Goal: Register for event/course

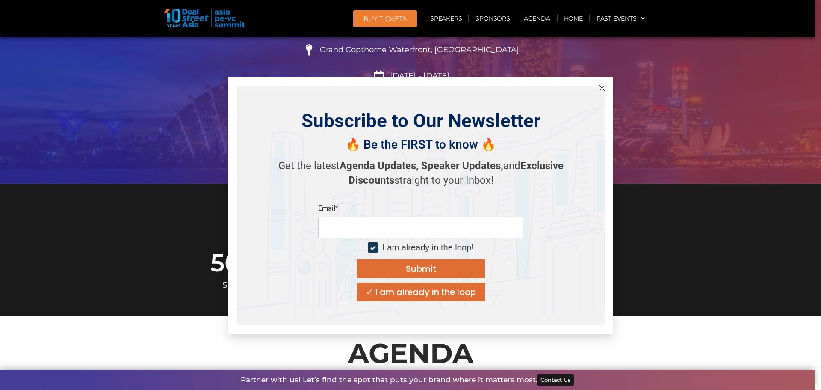
scroll to position [94, 0]
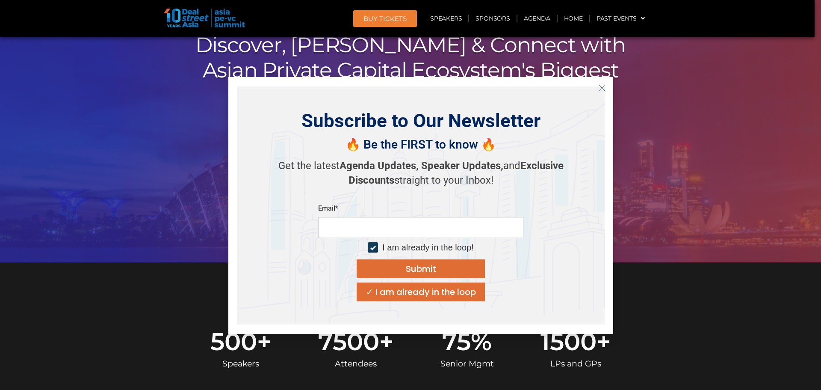
click at [605, 88] on icon "Close" at bounding box center [602, 88] width 8 height 8
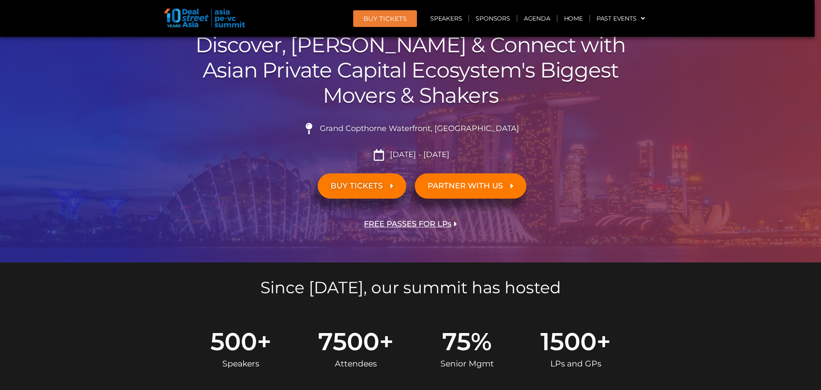
click at [354, 188] on span "BUY TICKETS" at bounding box center [357, 186] width 52 height 8
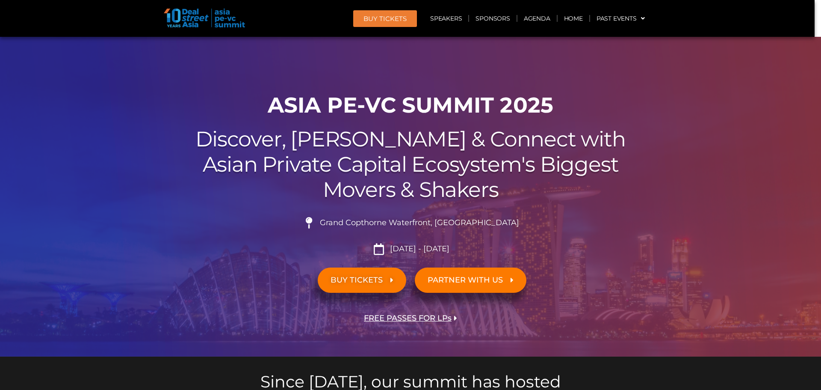
click at [367, 283] on span "BUY TICKETS" at bounding box center [357, 280] width 52 height 8
click at [369, 281] on span "BUY TICKETS" at bounding box center [357, 280] width 52 height 8
click at [405, 23] on link "BUY Tickets" at bounding box center [385, 18] width 64 height 17
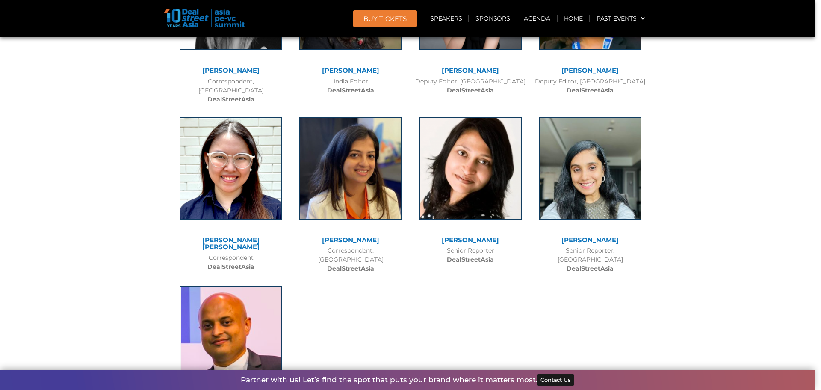
scroll to position [6713, 0]
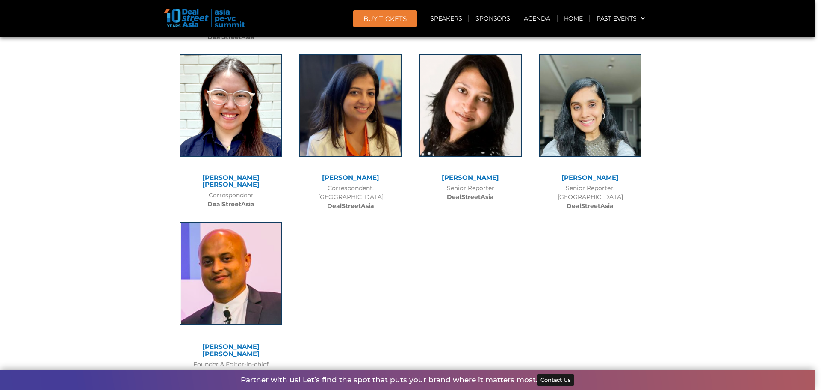
click at [227, 222] on img at bounding box center [231, 273] width 103 height 103
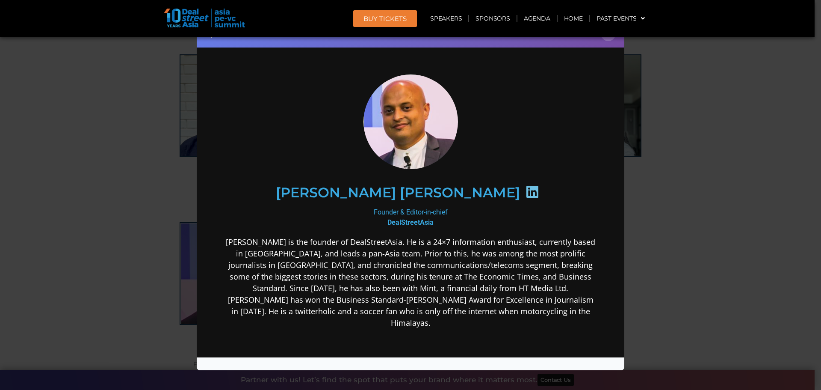
scroll to position [0, 0]
click at [526, 192] on icon at bounding box center [533, 191] width 14 height 14
click at [437, 192] on h2 "[PERSON_NAME] [PERSON_NAME]" at bounding box center [398, 192] width 244 height 14
click at [410, 223] on b "DealStreetAsia" at bounding box center [410, 222] width 46 height 8
click at [705, 193] on div "Speaker Profile ×" at bounding box center [410, 195] width 821 height 390
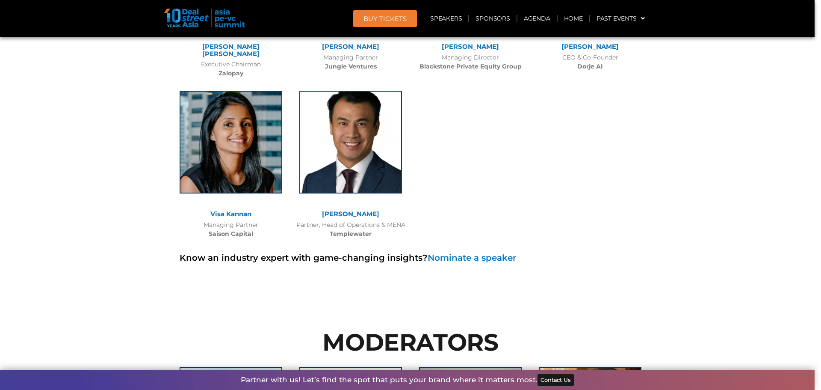
scroll to position [5943, 0]
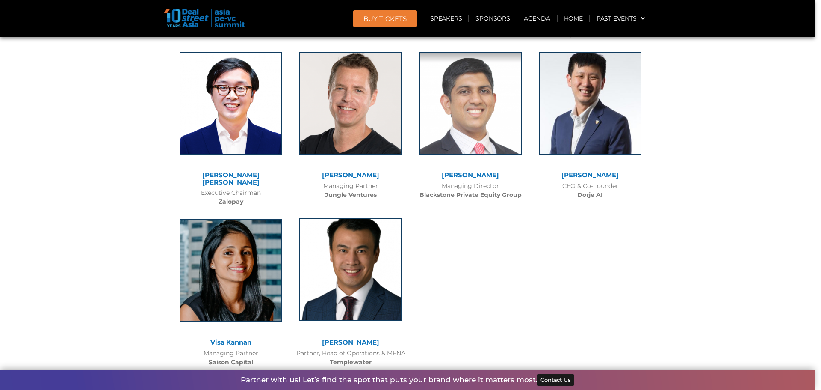
click at [393, 218] on img at bounding box center [350, 269] width 103 height 103
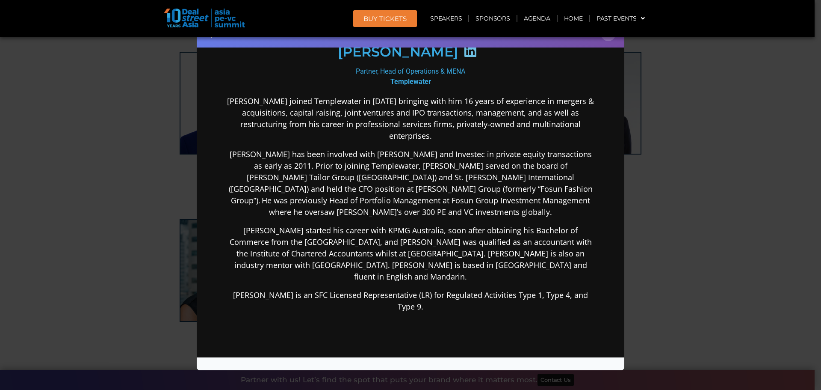
scroll to position [86, 0]
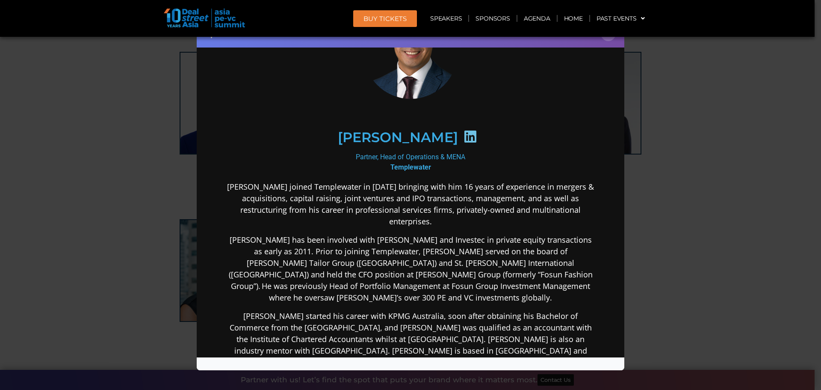
click at [464, 139] on icon at bounding box center [471, 136] width 14 height 14
click at [464, 135] on icon at bounding box center [471, 136] width 14 height 14
click at [425, 168] on b "Templewater" at bounding box center [410, 167] width 41 height 8
click at [424, 166] on b "Templewater" at bounding box center [410, 167] width 41 height 8
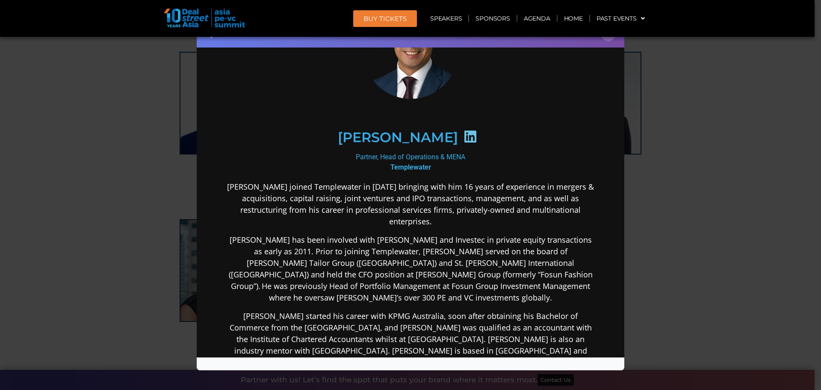
click at [413, 133] on h2 "[PERSON_NAME]" at bounding box center [398, 137] width 120 height 14
click at [491, 186] on p "Michael joined Templewater in June 2020 bringing with him 16 years of experienc…" at bounding box center [410, 203] width 369 height 46
click at [764, 203] on div "Speaker Profile ×" at bounding box center [410, 195] width 821 height 390
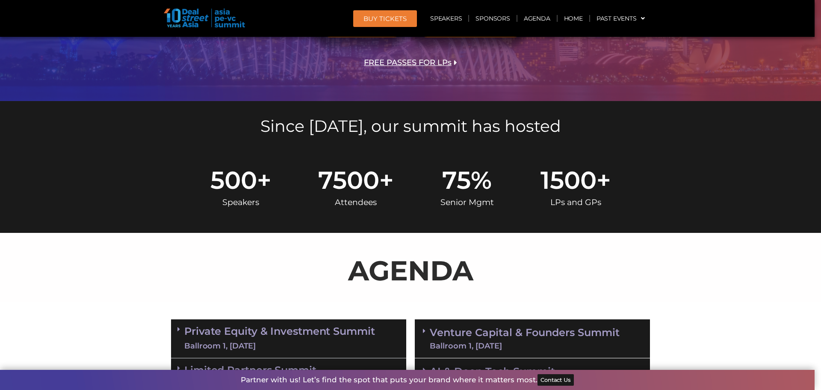
scroll to position [0, 0]
